Goal: Information Seeking & Learning: Find specific fact

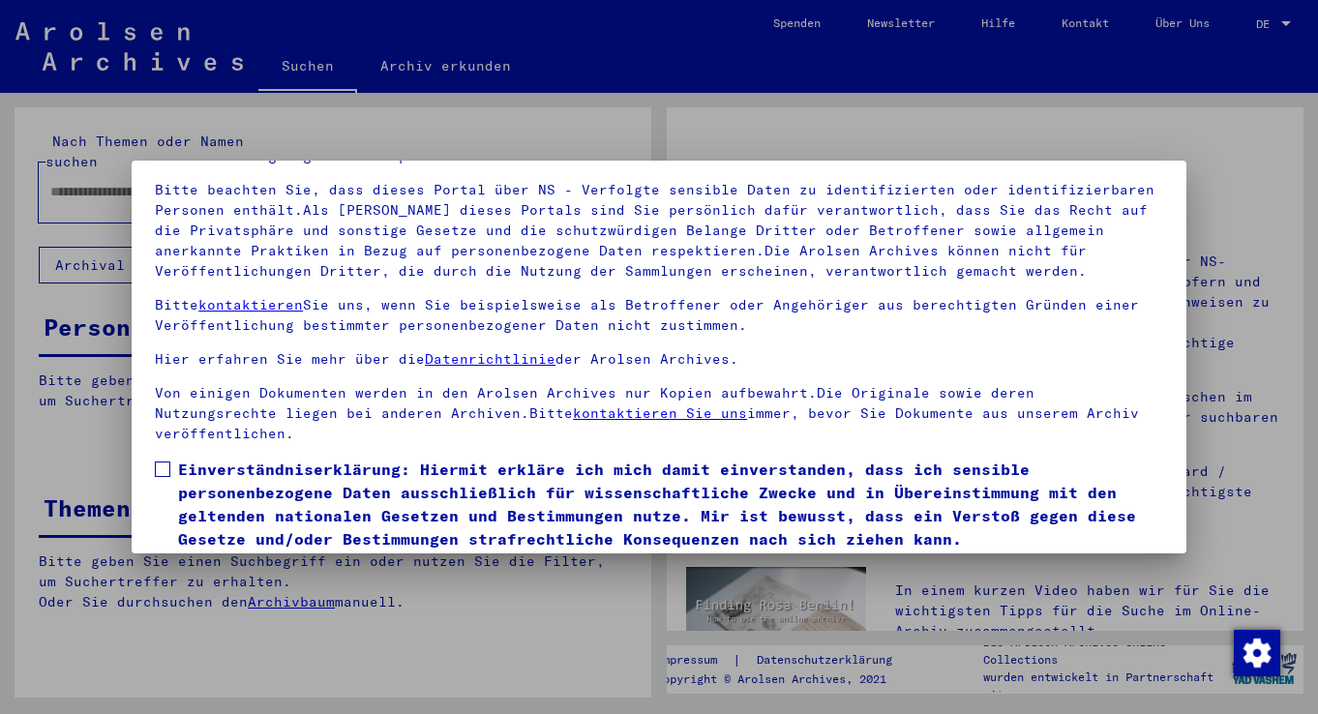
scroll to position [168, 0]
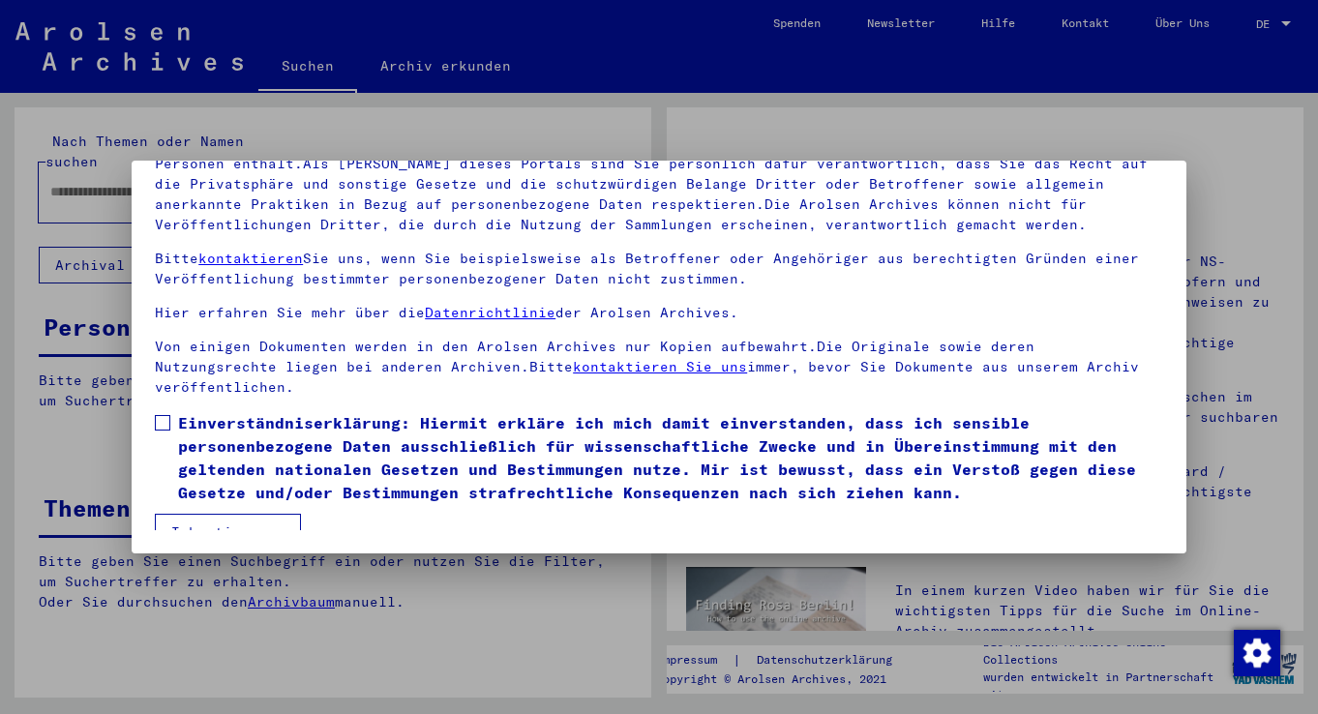
click at [166, 415] on span at bounding box center [162, 422] width 15 height 15
click at [254, 514] on button "Ich stimme zu" at bounding box center [228, 532] width 146 height 37
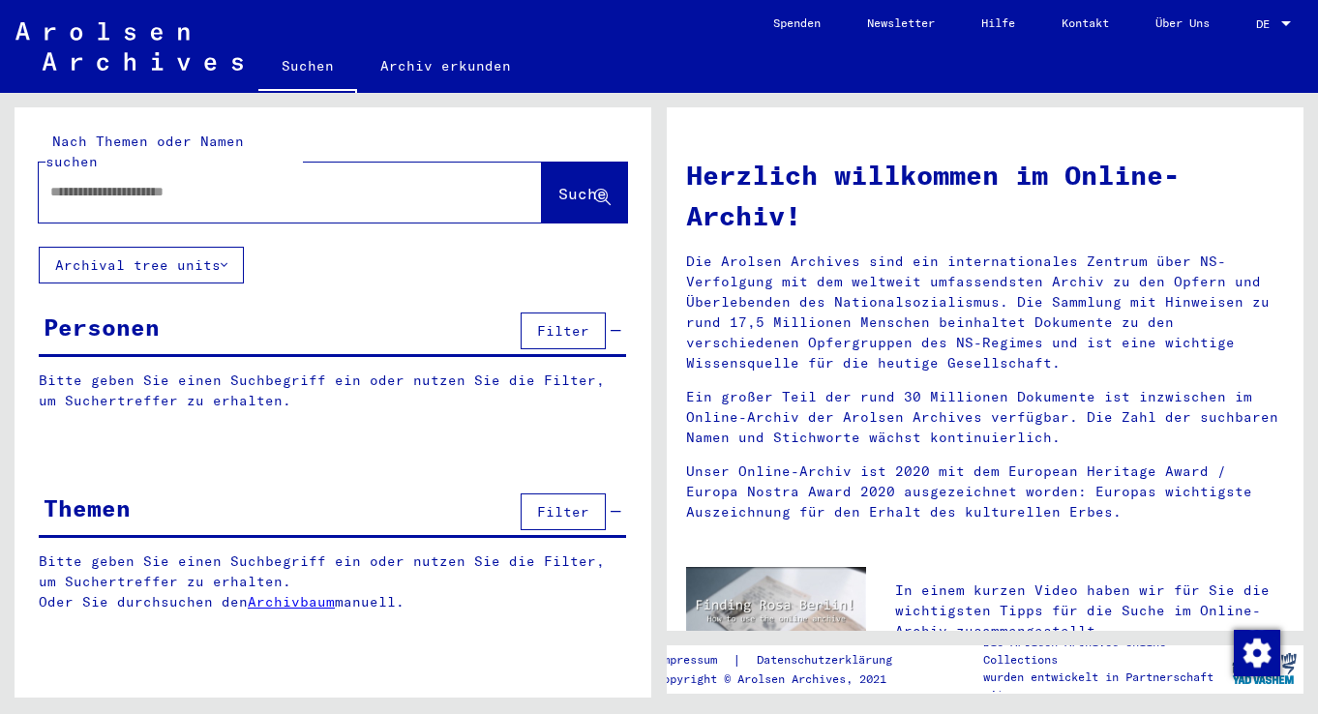
click at [561, 322] on span "Filter" at bounding box center [563, 330] width 52 height 17
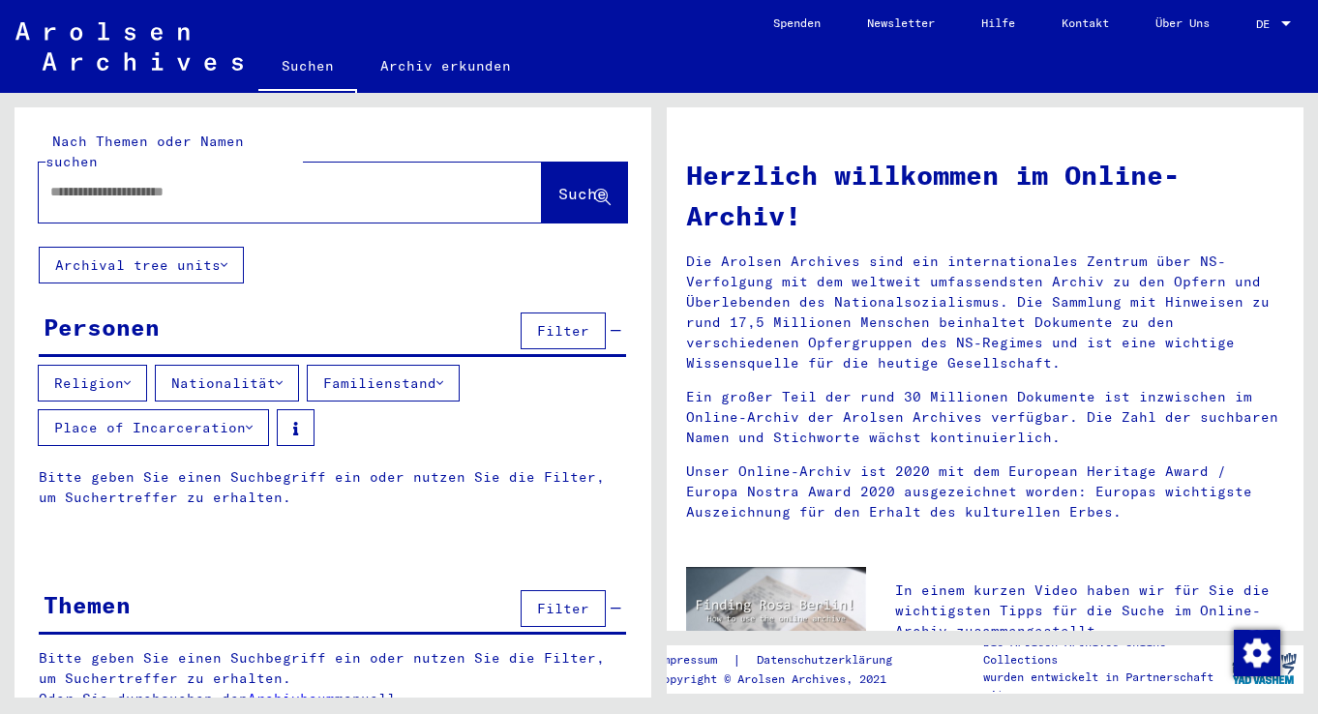
click at [561, 322] on span "Filter" at bounding box center [563, 330] width 52 height 17
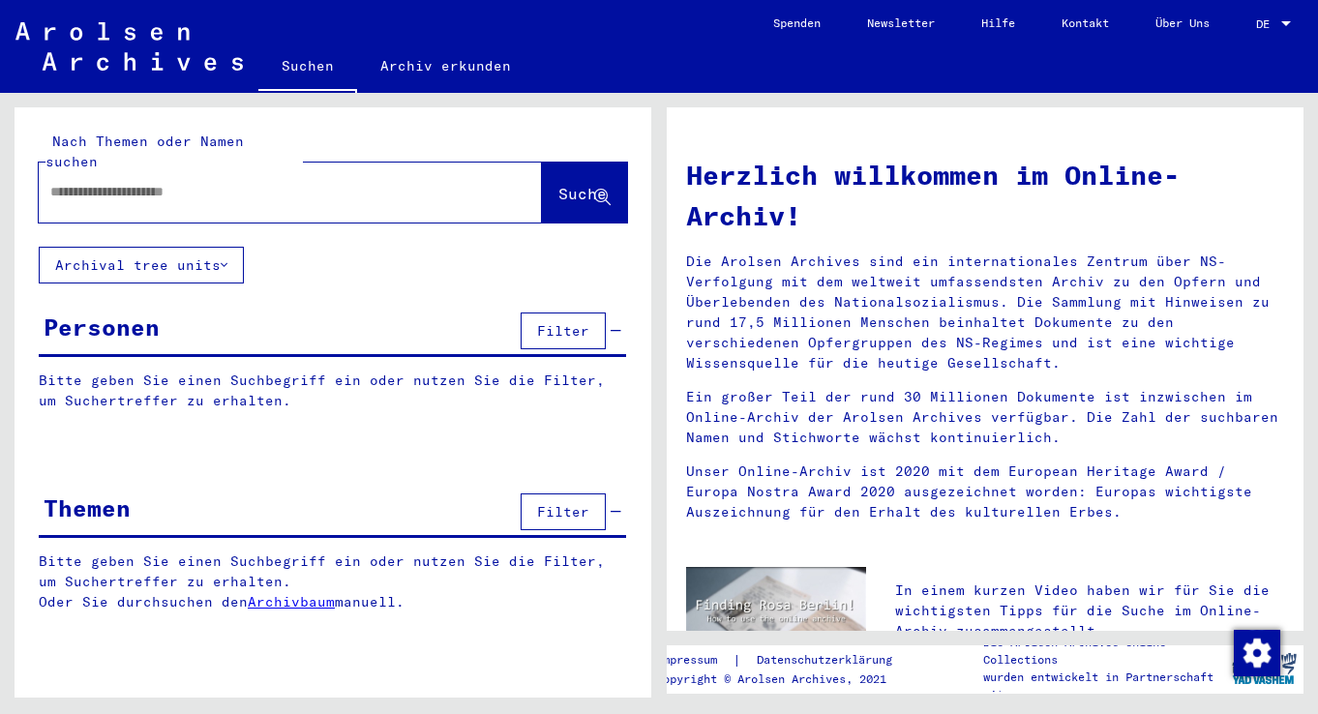
click at [283, 182] on input "text" at bounding box center [267, 192] width 434 height 20
click at [236, 247] on button "Archival tree units" at bounding box center [141, 265] width 205 height 37
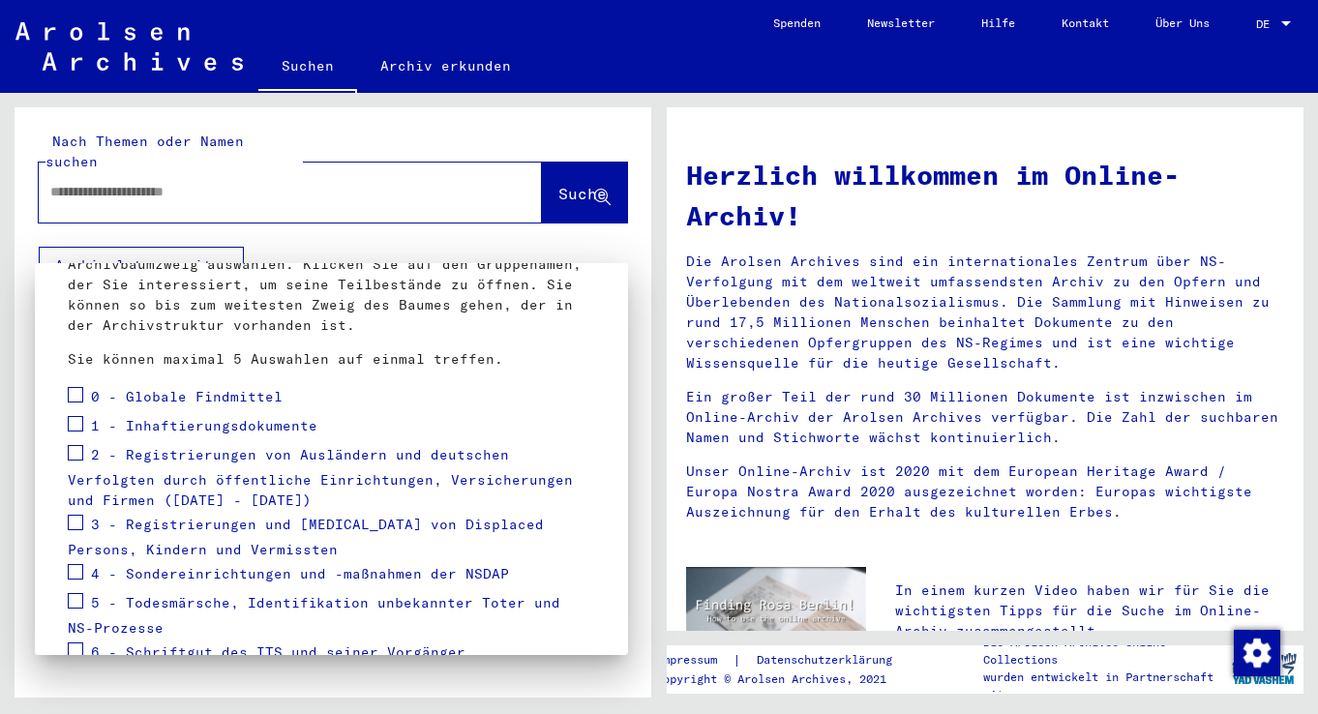
scroll to position [282, 0]
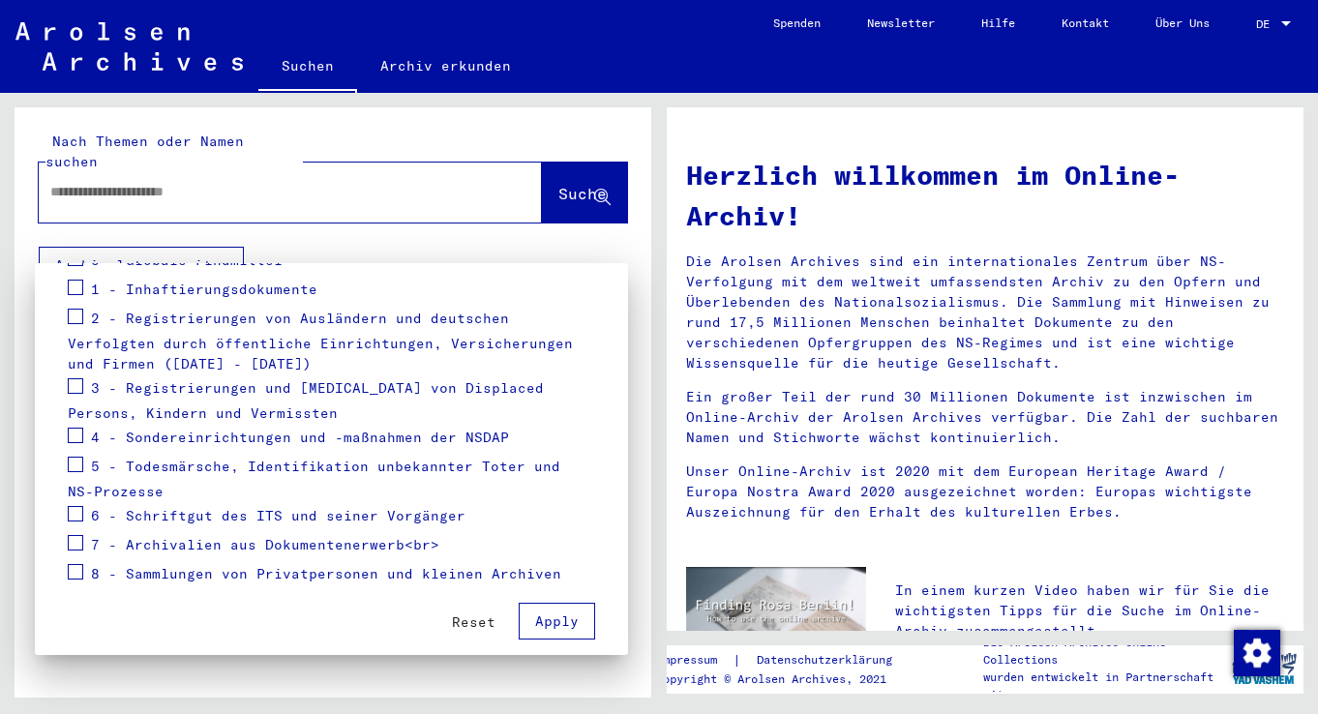
click at [378, 227] on div at bounding box center [659, 357] width 1318 height 714
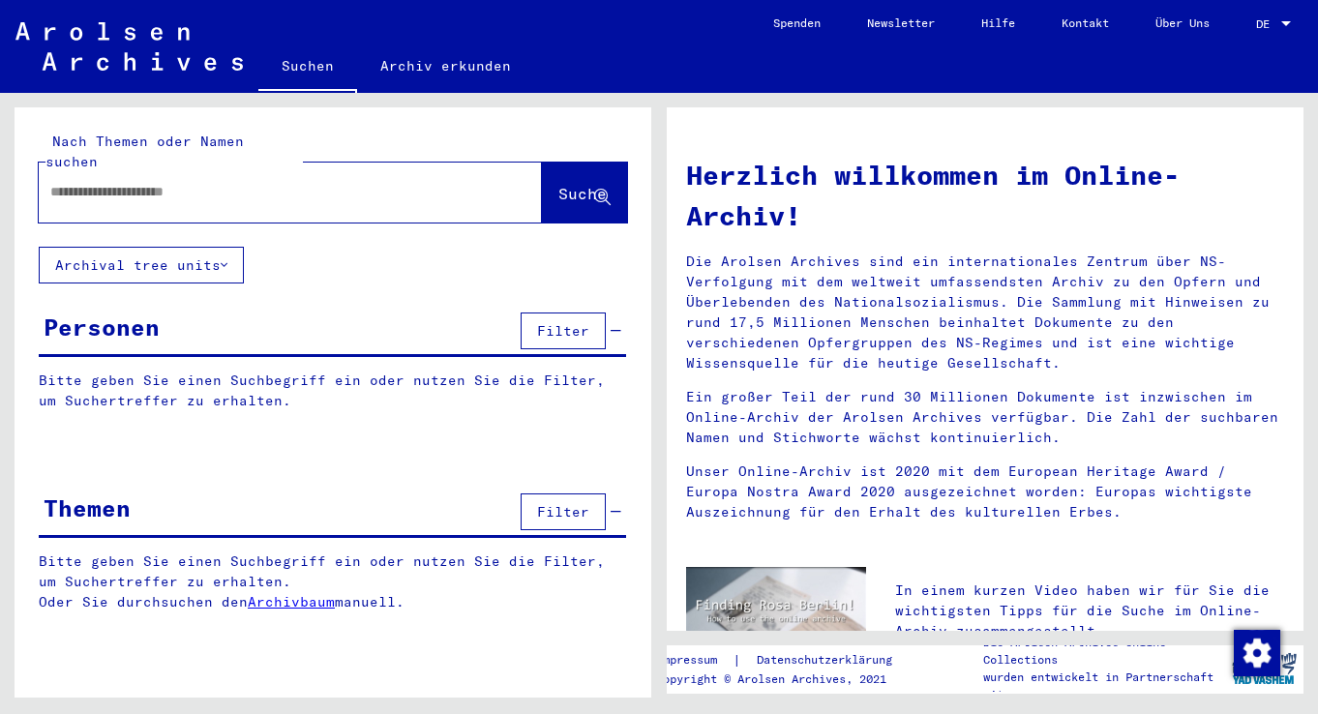
click at [210, 182] on input "text" at bounding box center [267, 192] width 434 height 20
type input "*******"
click at [583, 184] on span "Suche" at bounding box center [582, 193] width 48 height 19
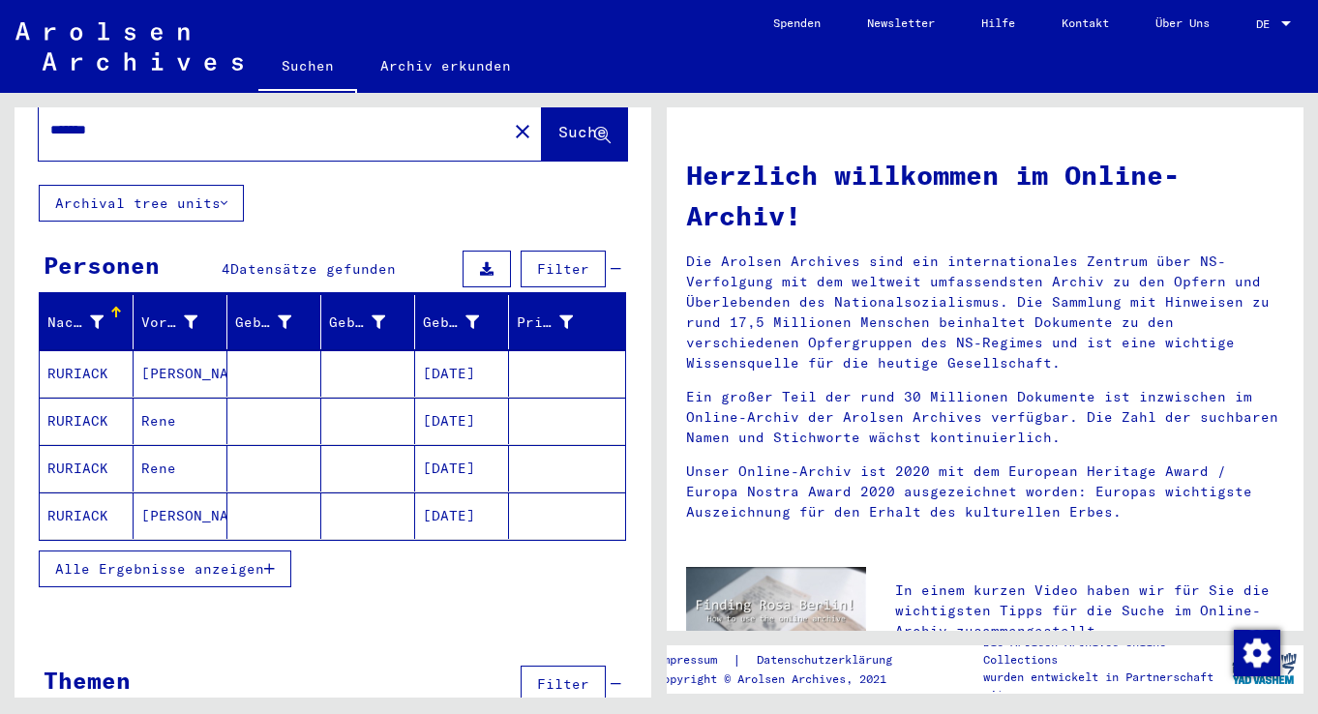
scroll to position [54, 0]
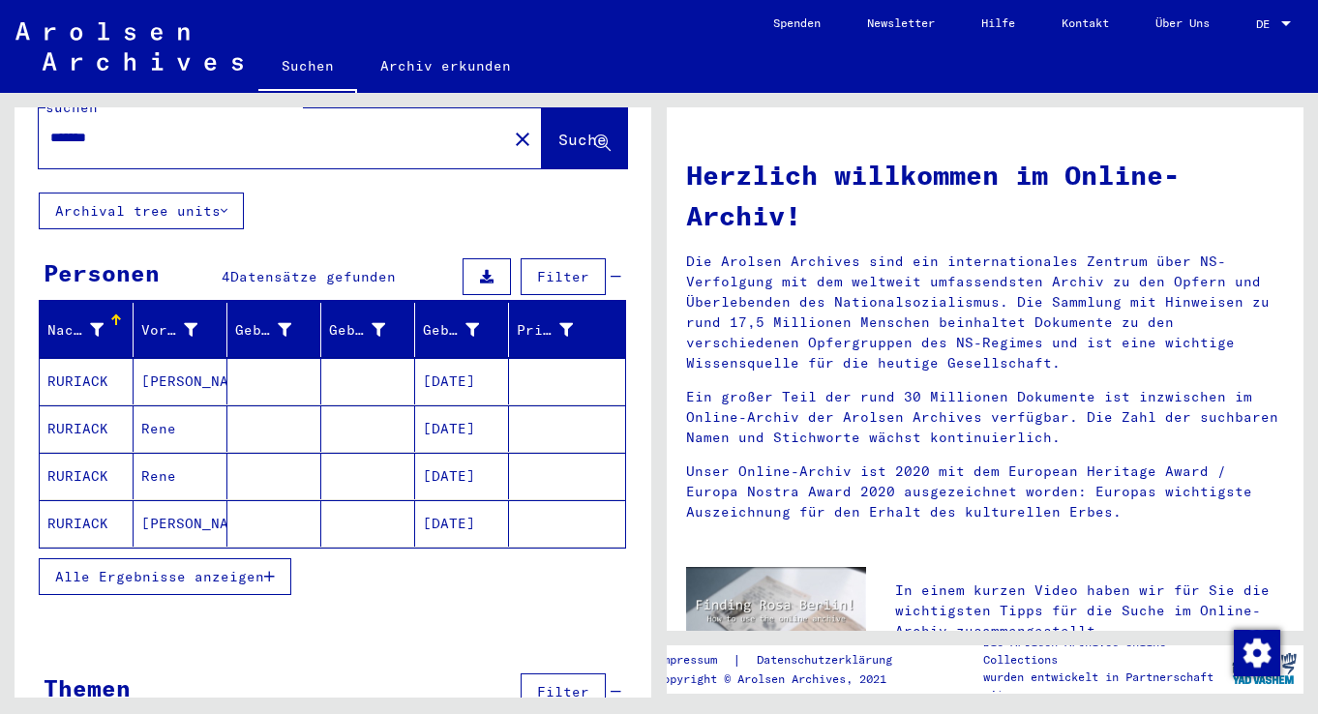
click at [104, 358] on mat-cell "RURIACK" at bounding box center [87, 381] width 94 height 46
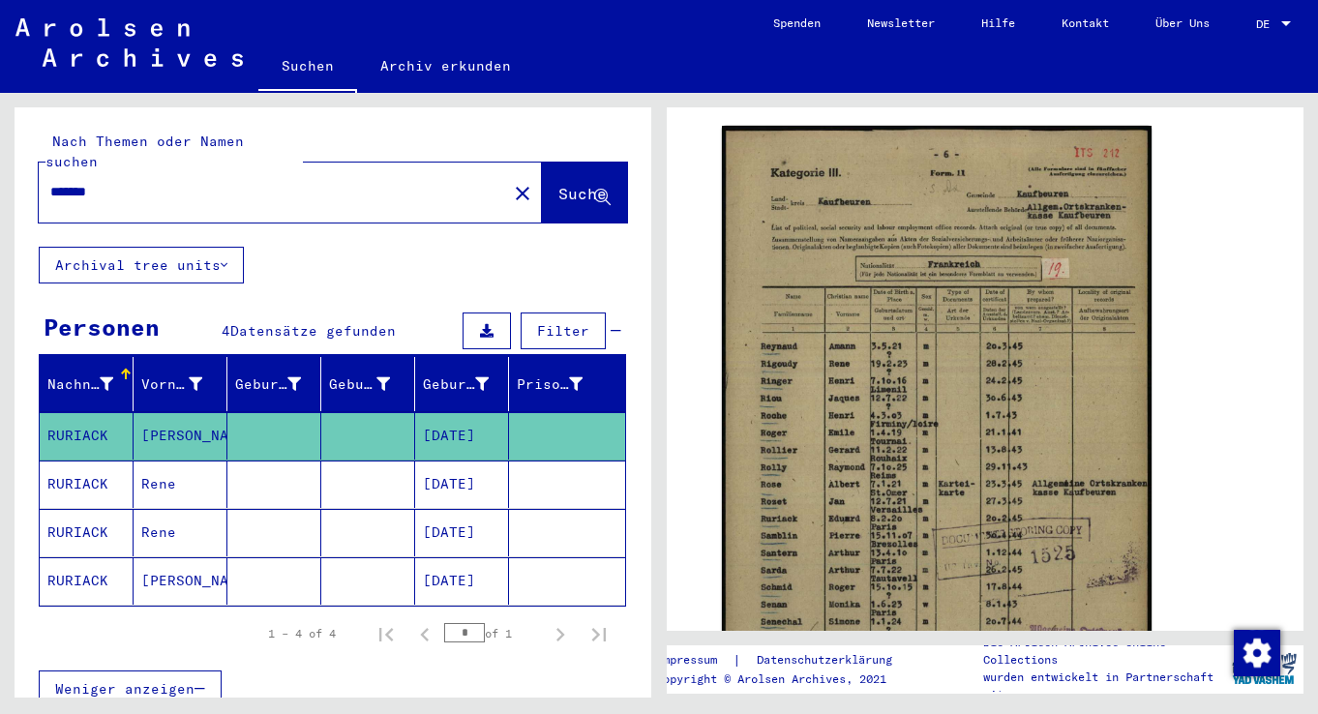
click at [225, 258] on icon at bounding box center [224, 265] width 7 height 14
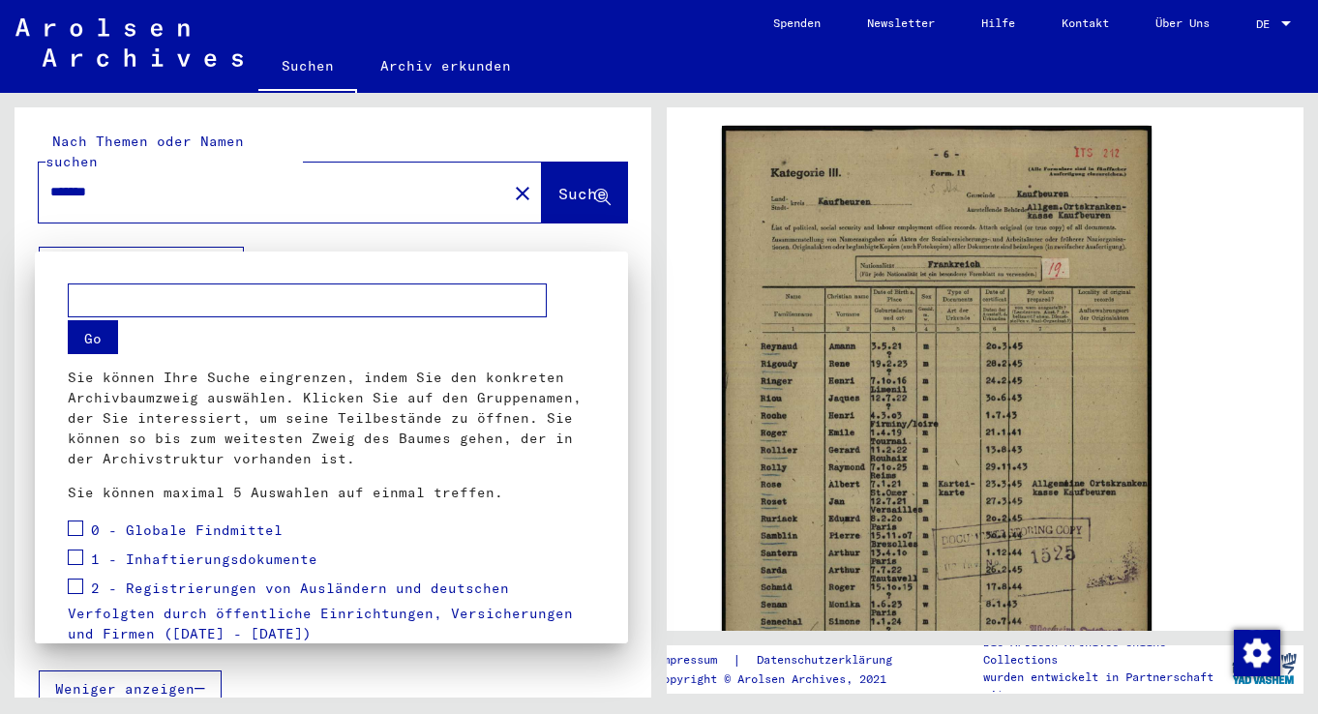
click at [289, 229] on div at bounding box center [659, 357] width 1318 height 714
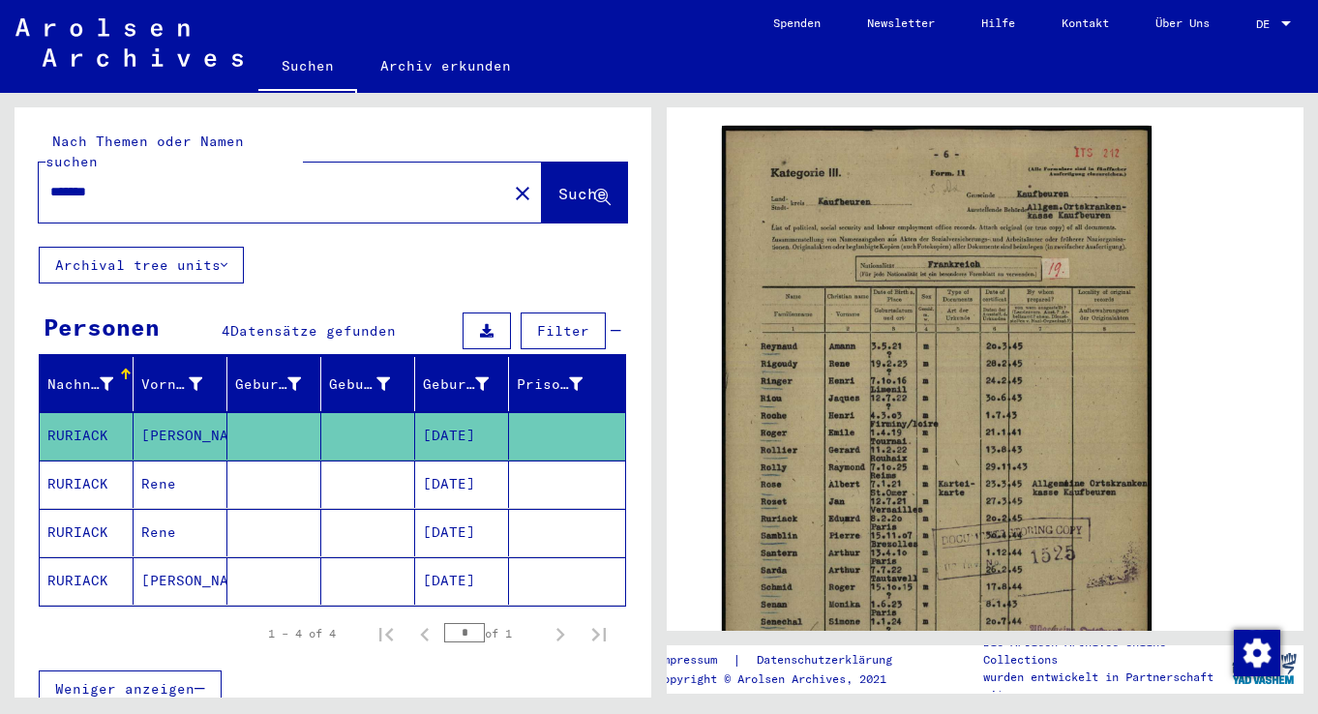
click at [222, 247] on button "Archival tree units" at bounding box center [141, 265] width 205 height 37
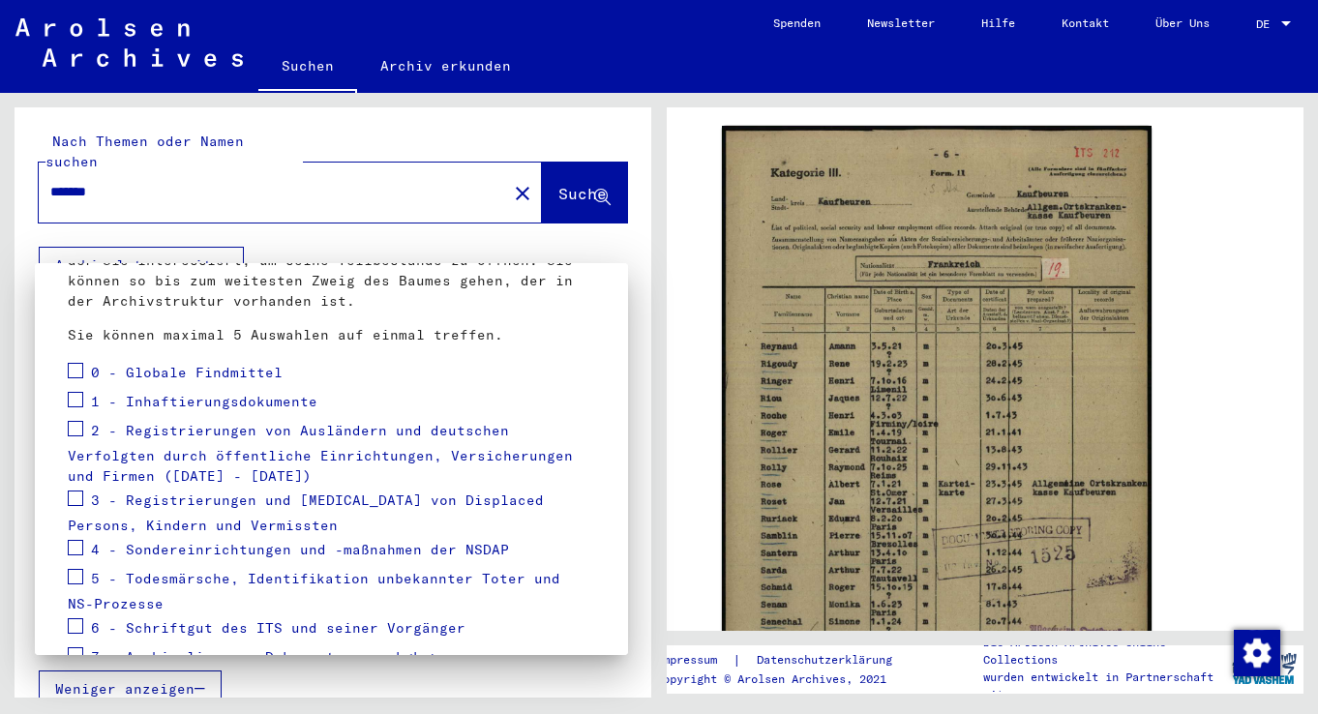
scroll to position [298, 0]
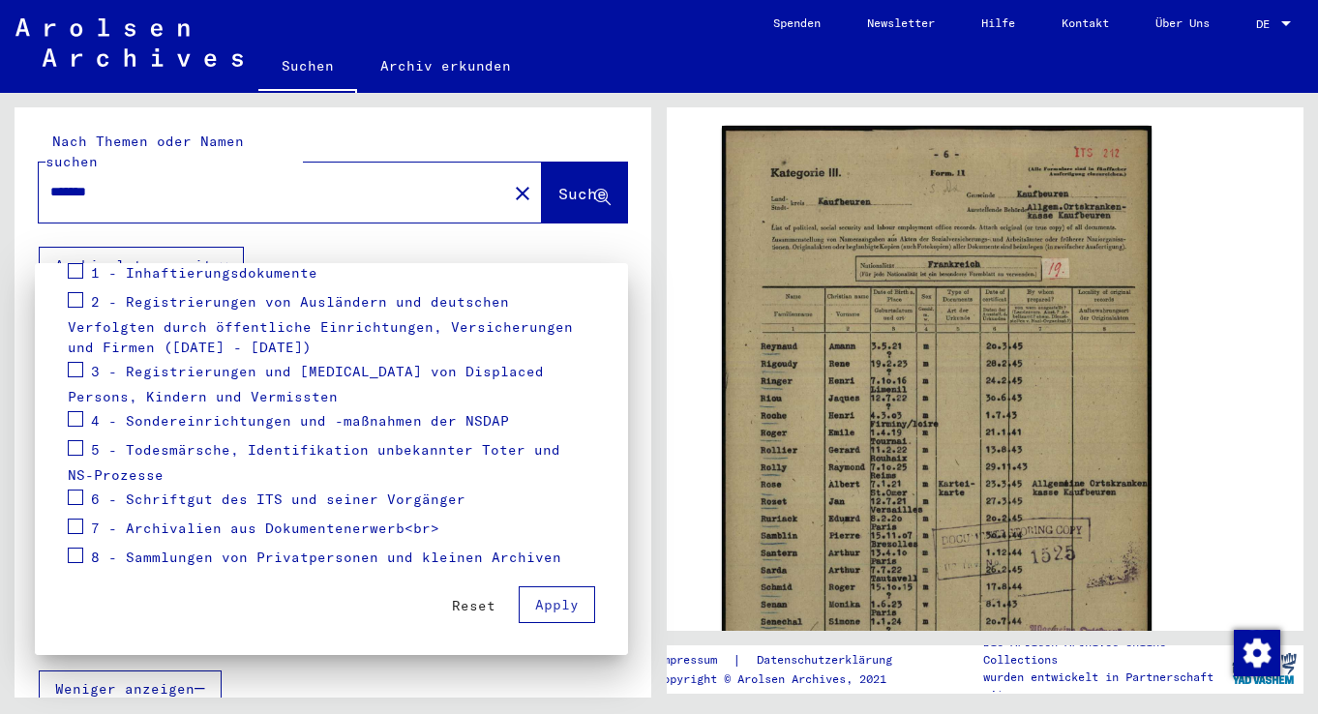
click at [467, 604] on span "Reset" at bounding box center [474, 605] width 44 height 17
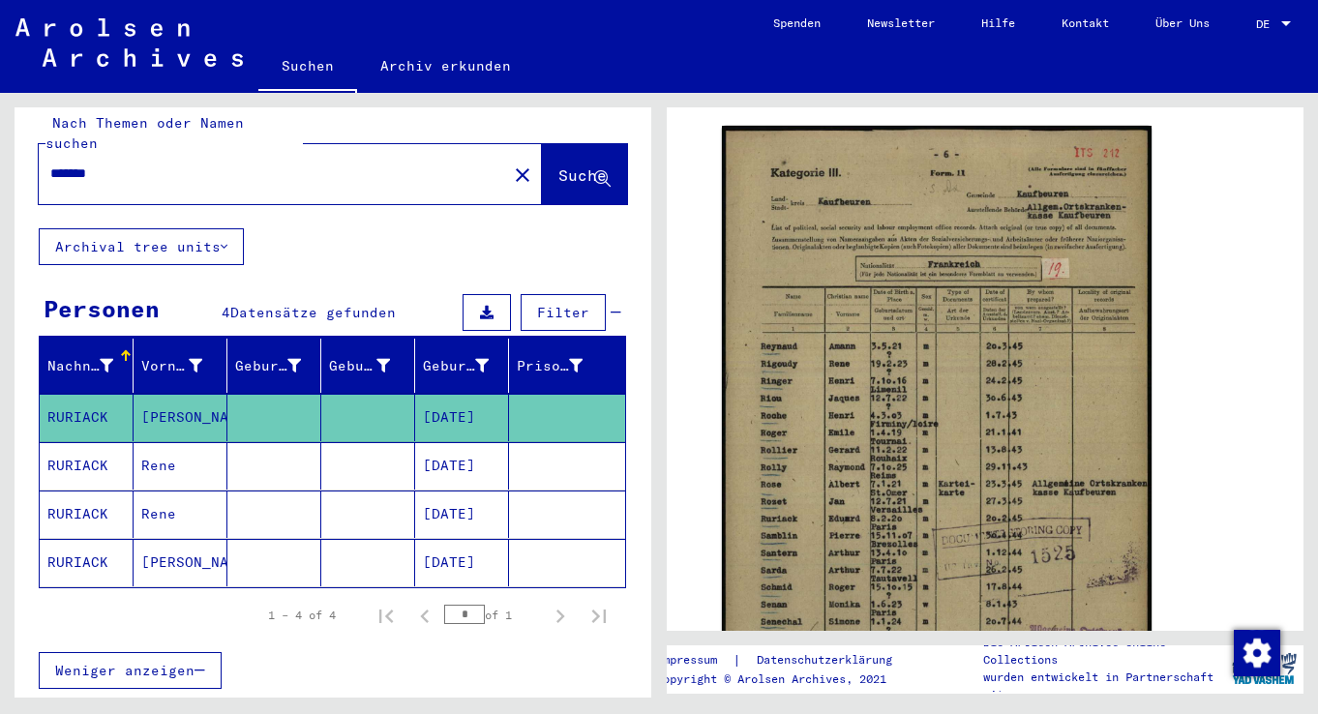
scroll to position [0, 0]
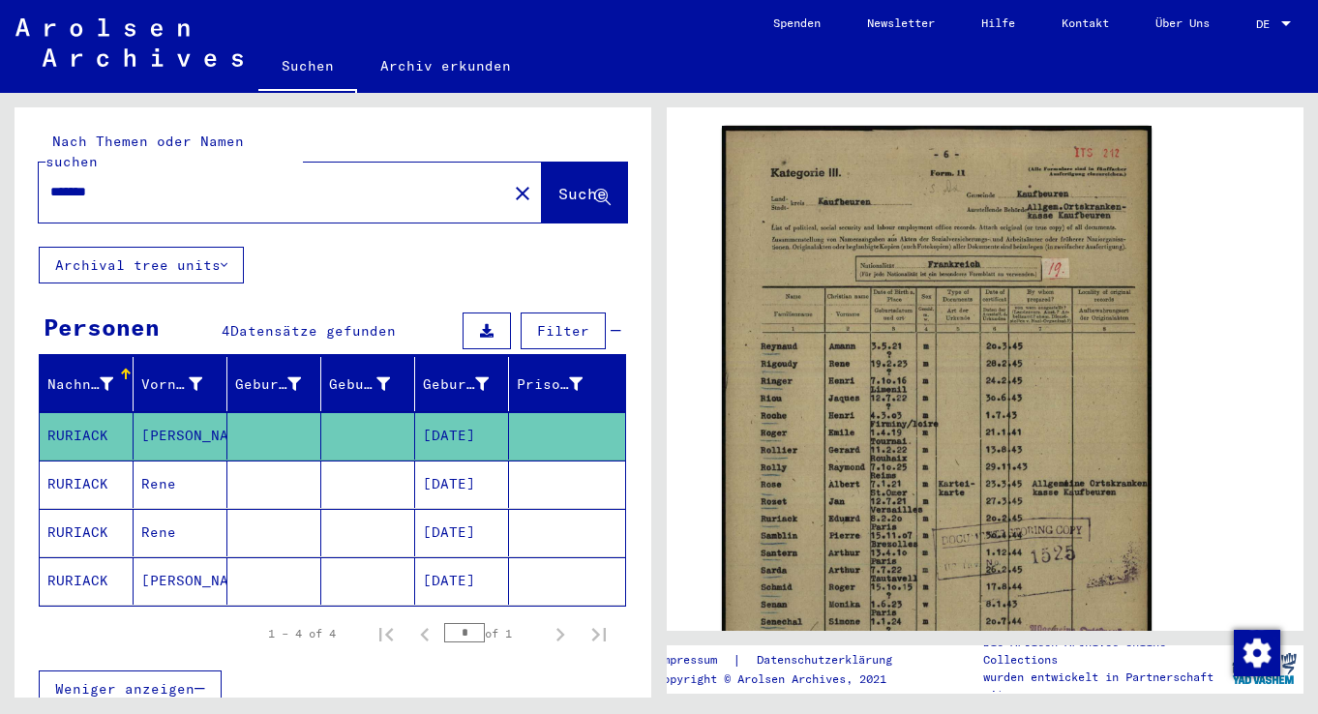
click at [227, 258] on icon at bounding box center [224, 265] width 7 height 14
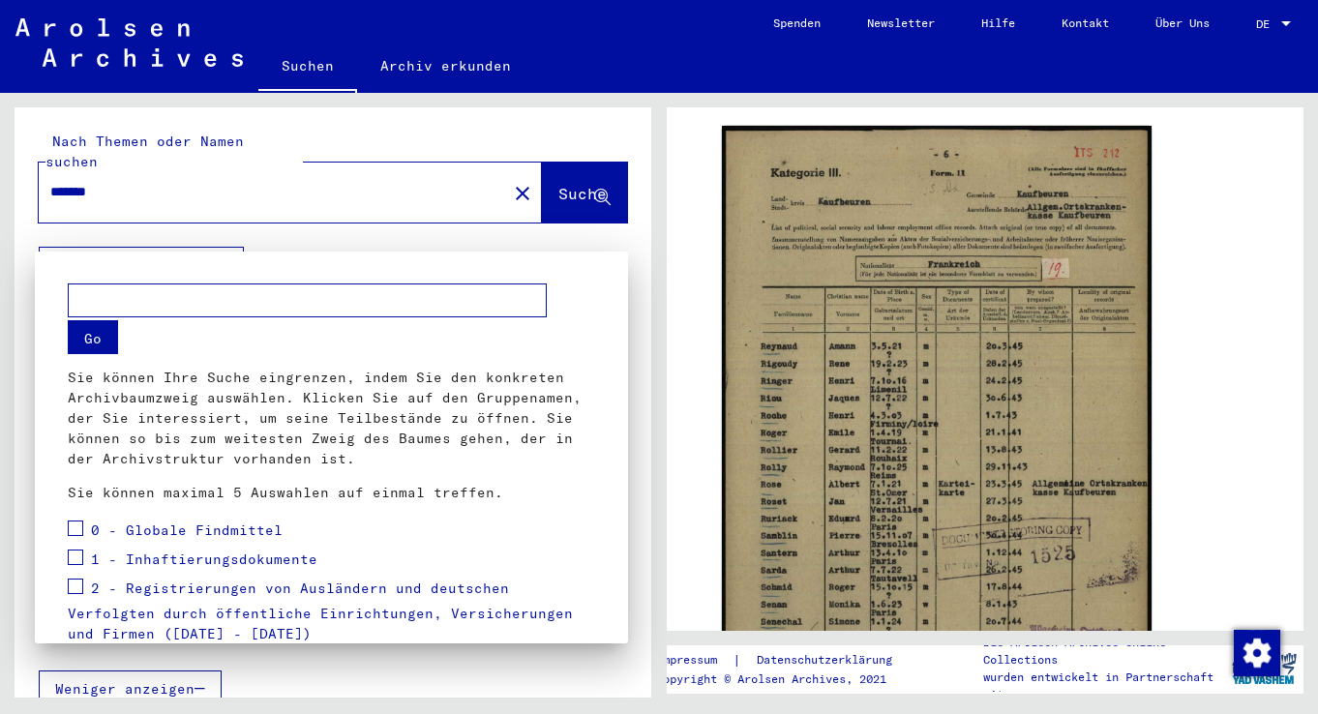
scroll to position [298, 0]
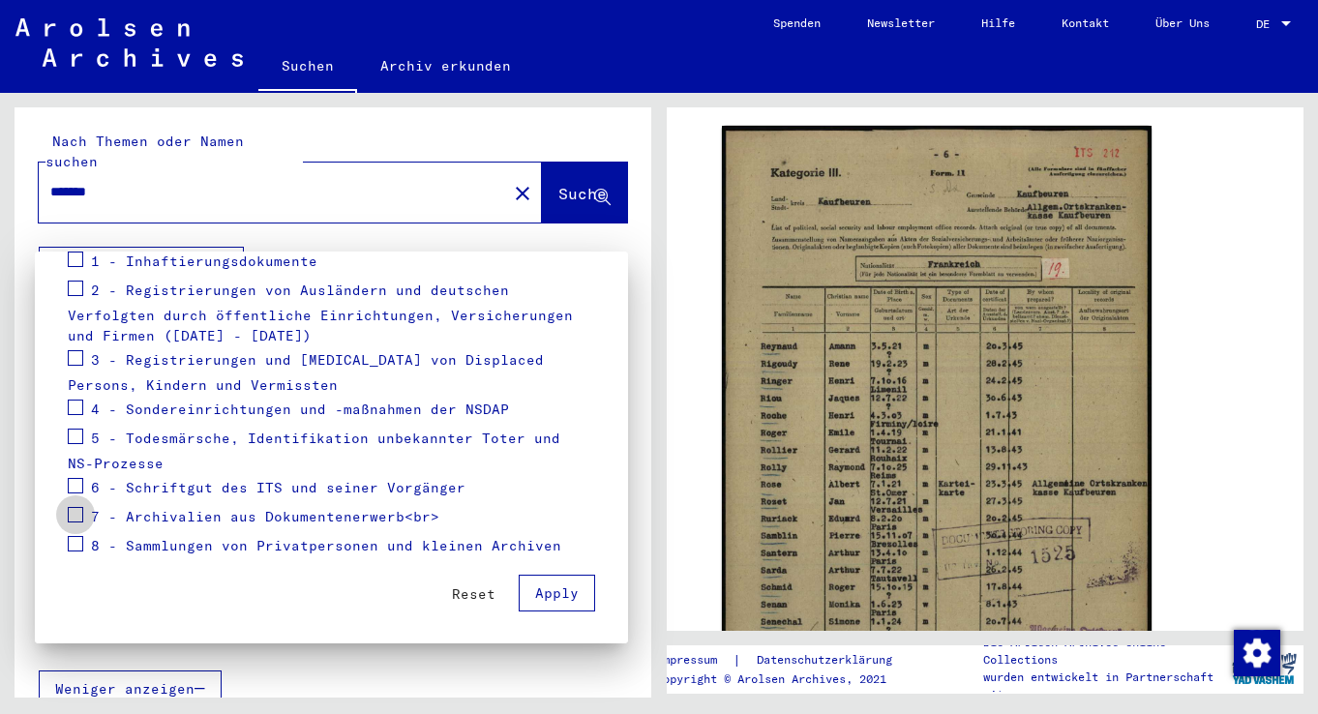
click at [77, 515] on span at bounding box center [75, 514] width 15 height 15
click at [544, 601] on span "Apply" at bounding box center [557, 593] width 44 height 17
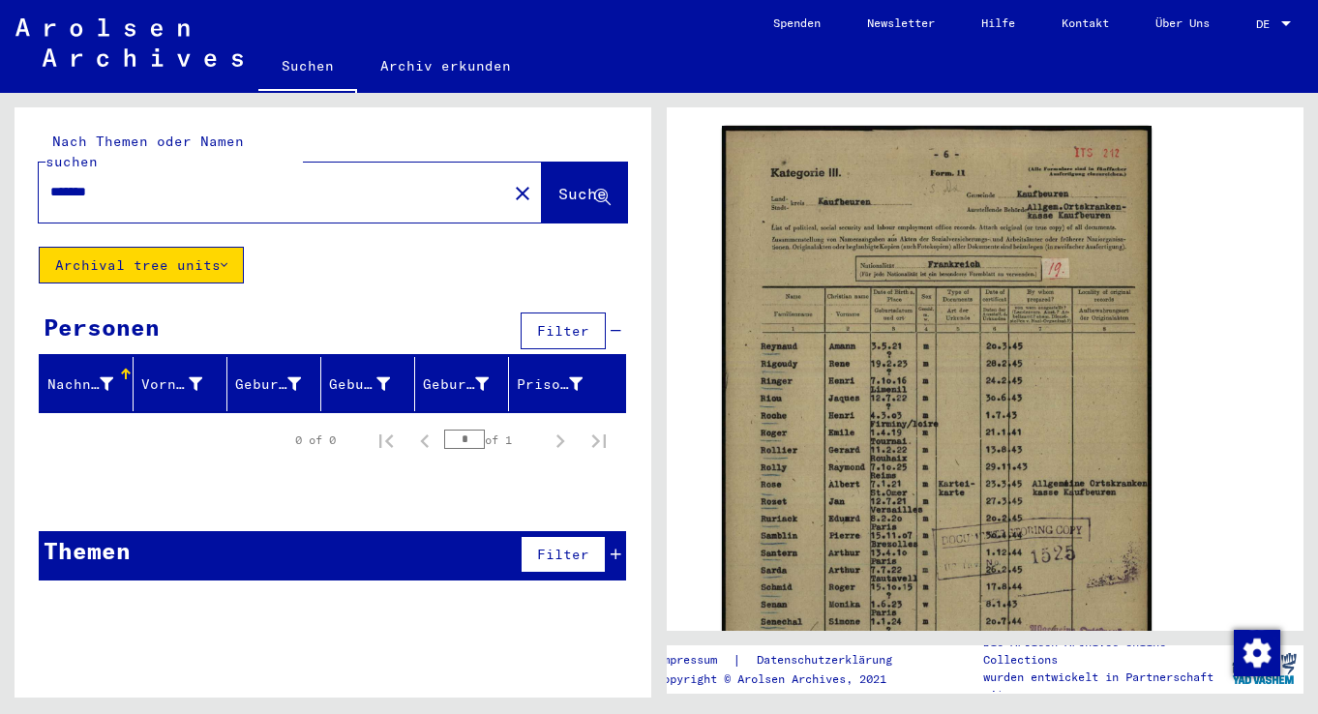
click at [227, 258] on icon at bounding box center [224, 265] width 7 height 14
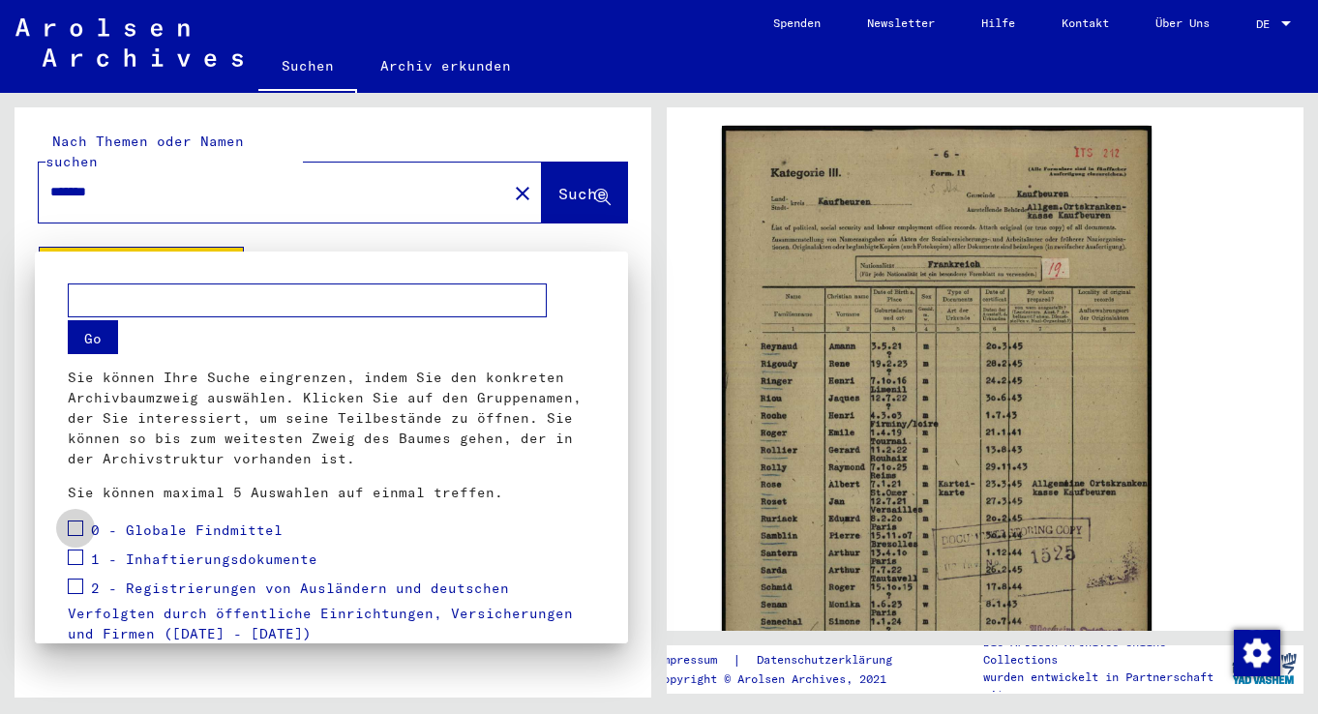
click at [75, 527] on span at bounding box center [75, 528] width 15 height 15
click at [564, 168] on div at bounding box center [659, 357] width 1318 height 714
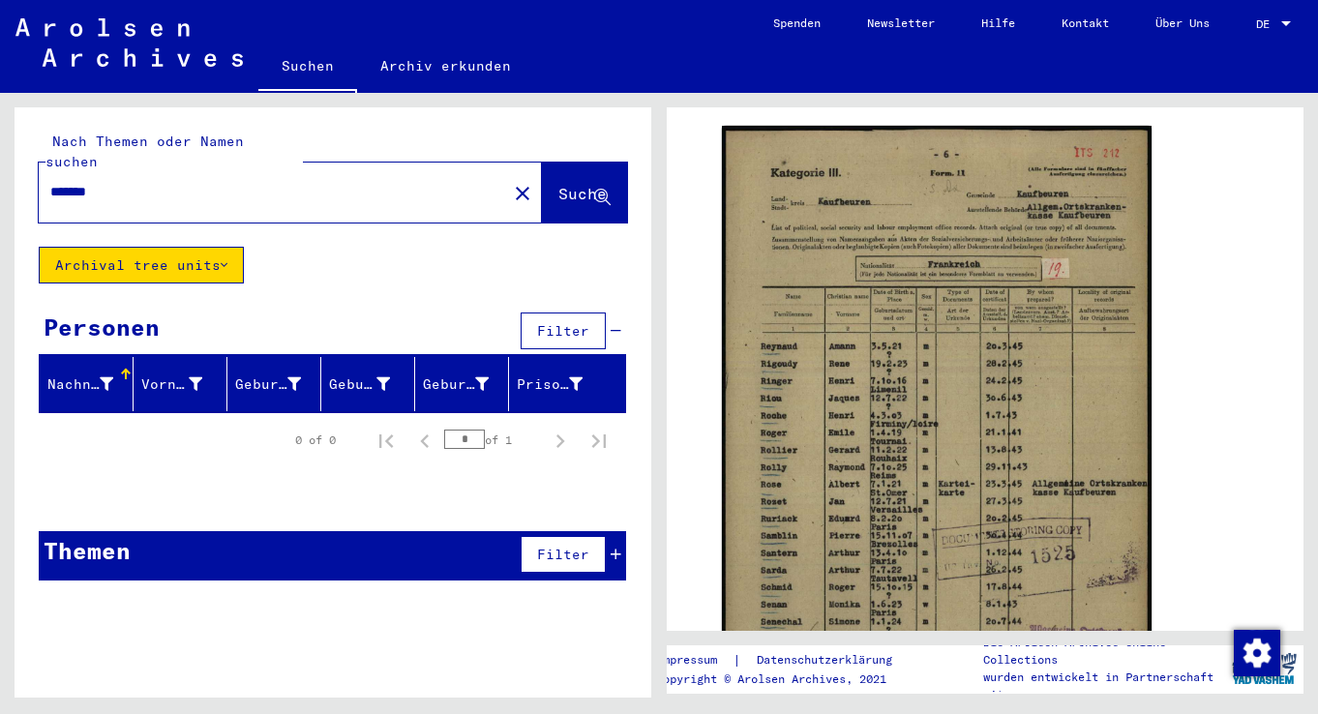
click at [558, 184] on span "Suche" at bounding box center [582, 193] width 48 height 19
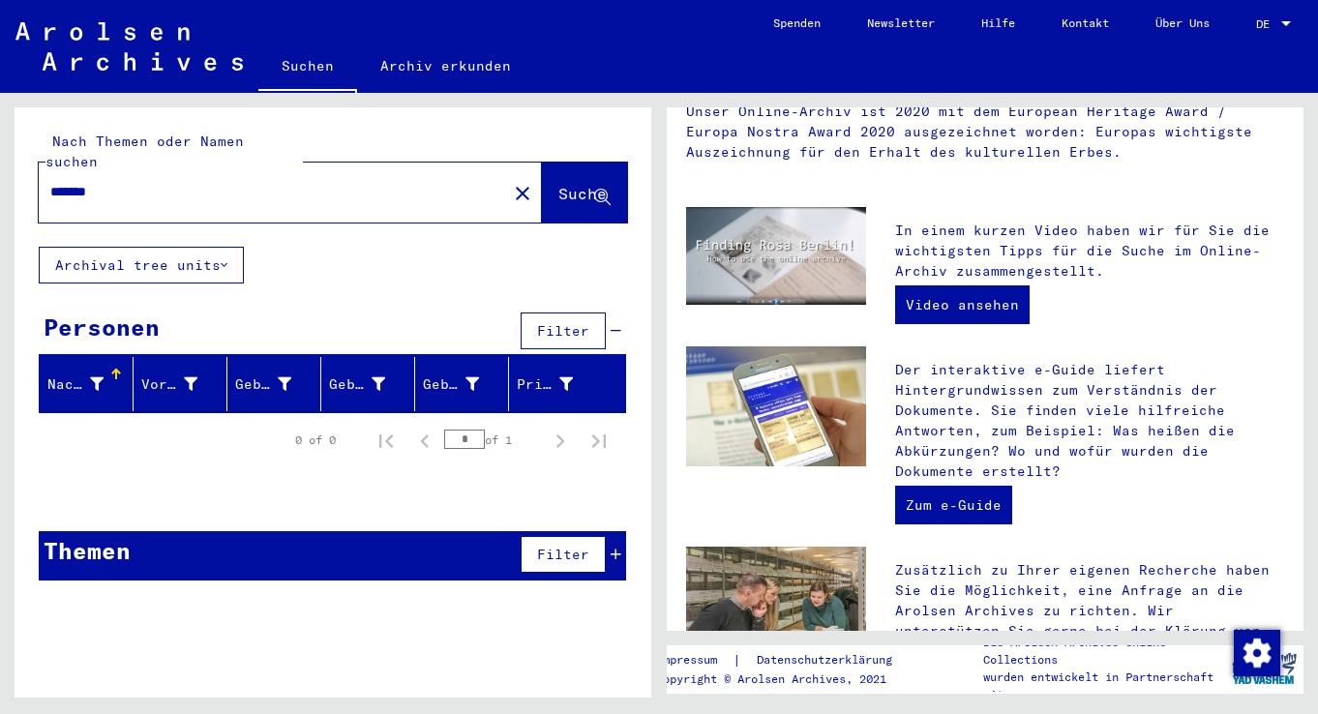
click at [224, 258] on icon at bounding box center [224, 265] width 7 height 14
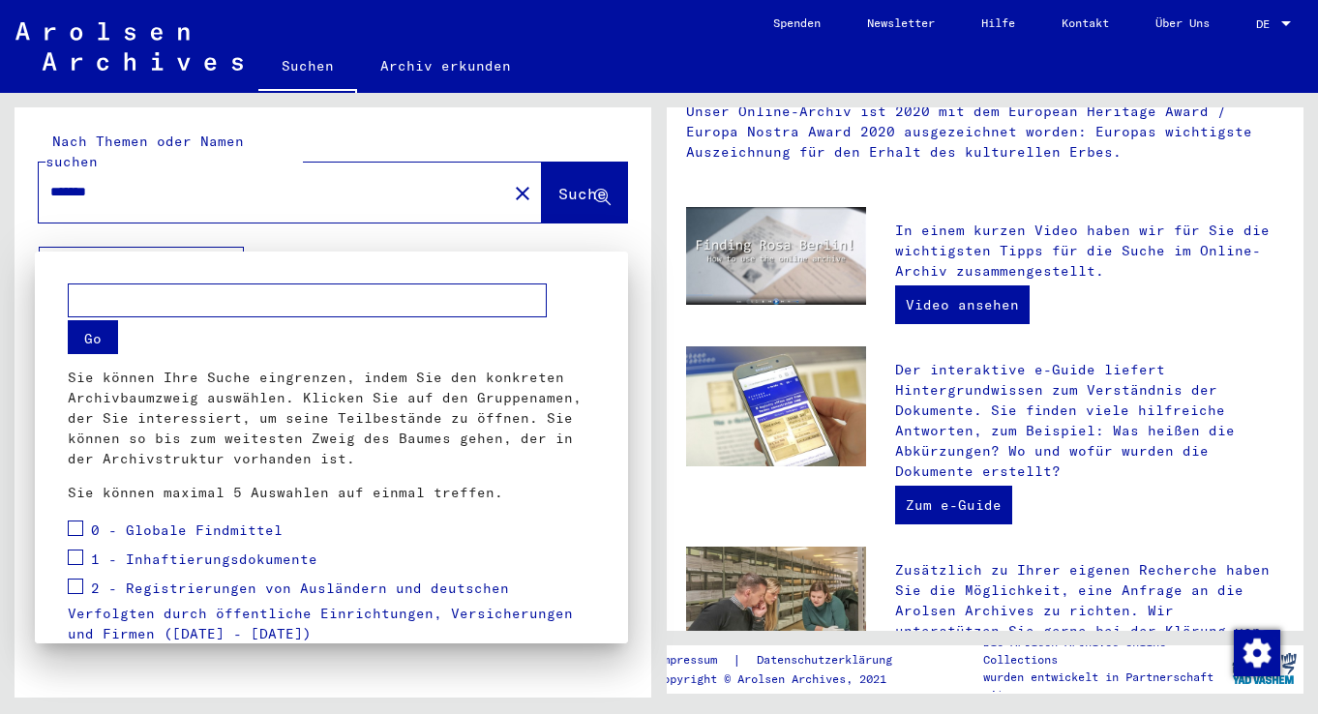
click at [75, 558] on span at bounding box center [75, 557] width 15 height 15
click at [429, 236] on div at bounding box center [659, 357] width 1318 height 714
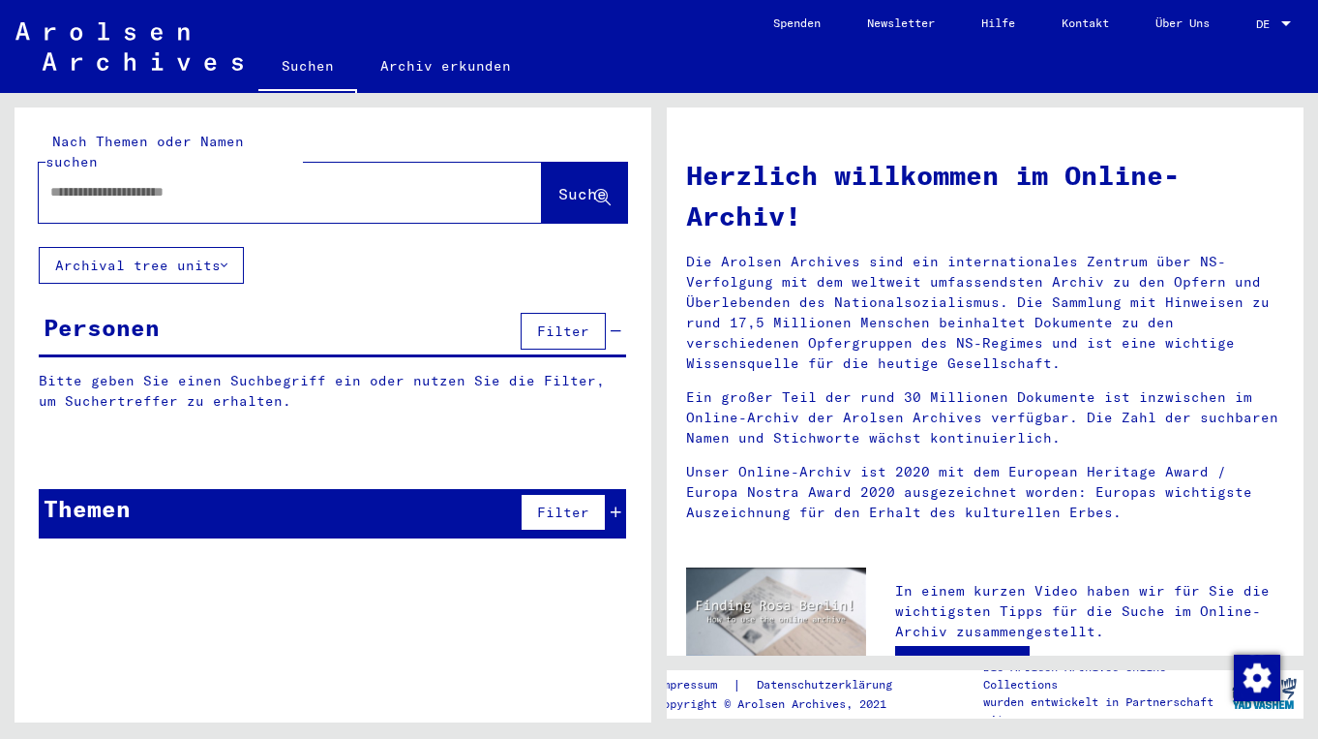
click at [155, 182] on input "text" at bounding box center [267, 192] width 434 height 20
type input "*******"
click at [558, 184] on span "Suche" at bounding box center [582, 193] width 48 height 19
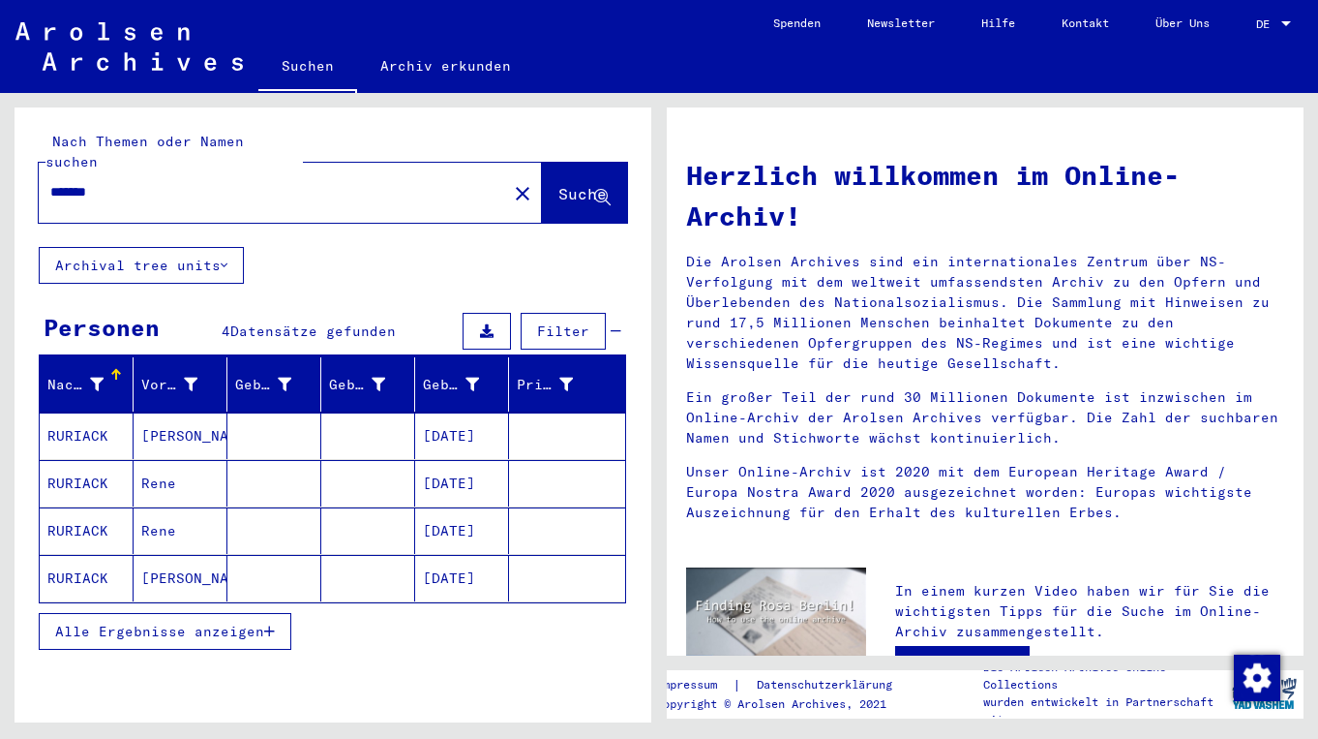
click at [184, 461] on mat-cell "Rene" at bounding box center [181, 483] width 94 height 46
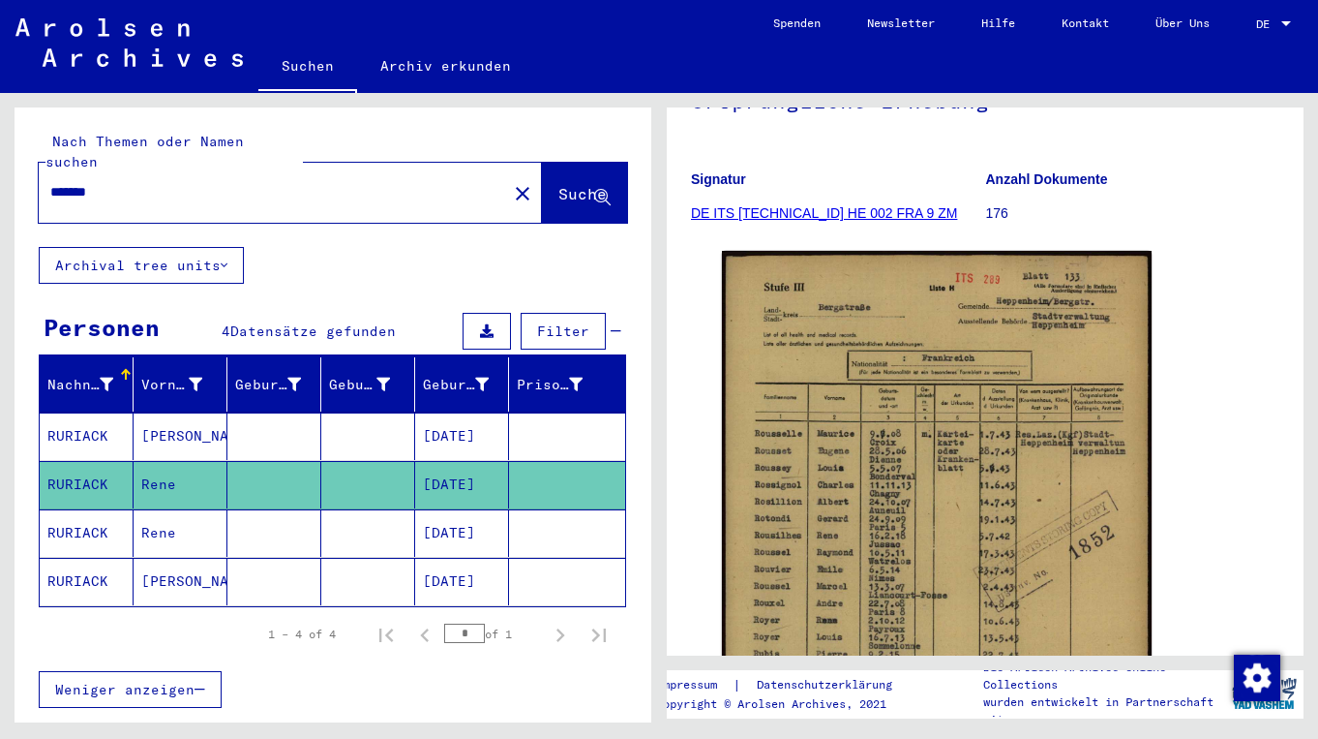
click at [164, 680] on span "Weniger anzeigen" at bounding box center [124, 688] width 139 height 17
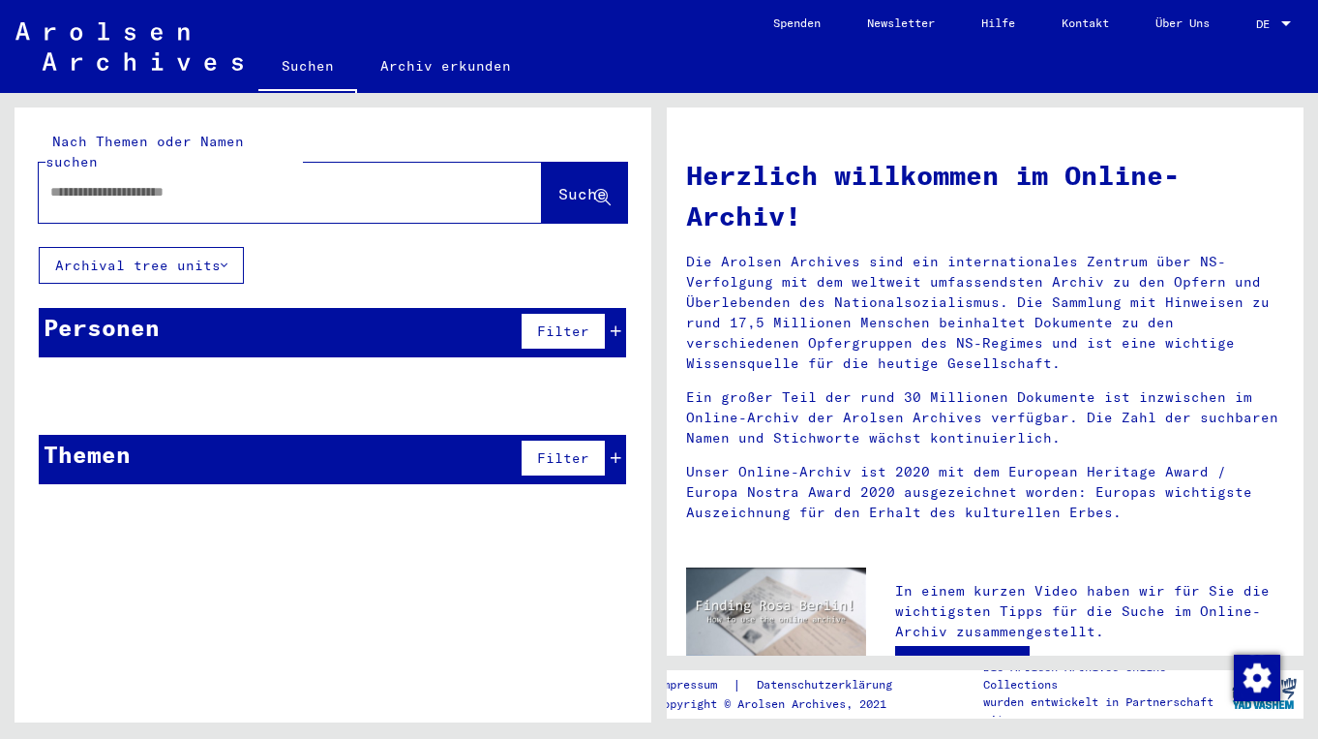
click at [407, 498] on p "Bitte geben Sie einen Suchbegriff ein oder nutzen Sie die Filter, um Suchertref…" at bounding box center [333, 528] width 588 height 61
